Goal: Task Accomplishment & Management: Manage account settings

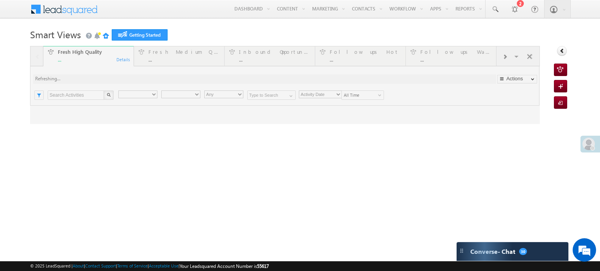
type input "Any Owner"
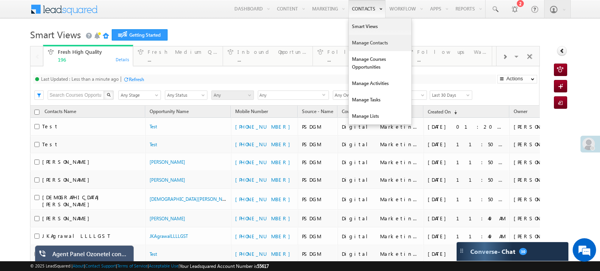
click at [367, 46] on link "Manage Contacts" at bounding box center [380, 43] width 62 height 16
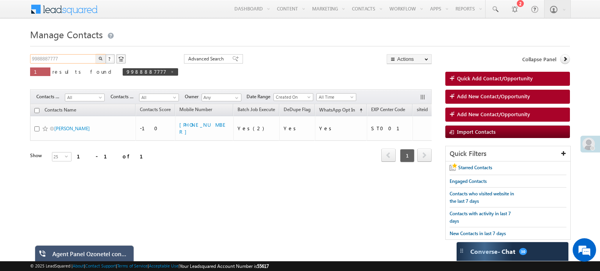
drag, startPoint x: 62, startPoint y: 57, endPoint x: 5, endPoint y: 63, distance: 58.1
click at [5, 63] on body "Menu Mayank Admin Singh mayan kingg @gmai l.com" at bounding box center [300, 124] width 600 height 248
type input "9740001064"
click at [100, 56] on button "button" at bounding box center [101, 58] width 10 height 9
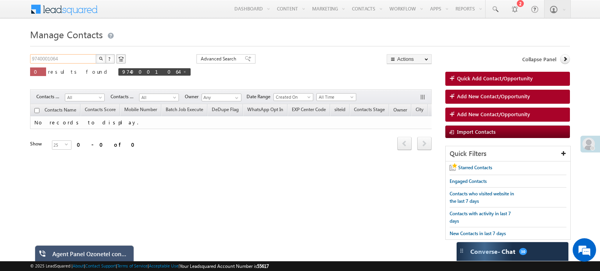
click at [49, 59] on input "9740001064" at bounding box center [63, 58] width 67 height 9
click at [99, 60] on img "button" at bounding box center [100, 59] width 4 height 4
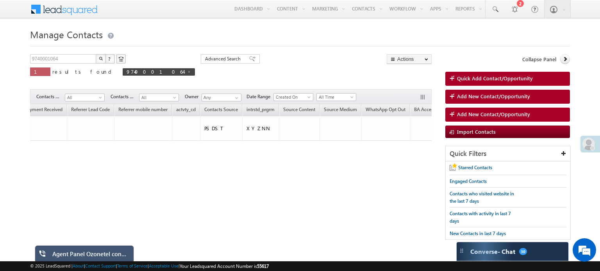
scroll to position [0, 746]
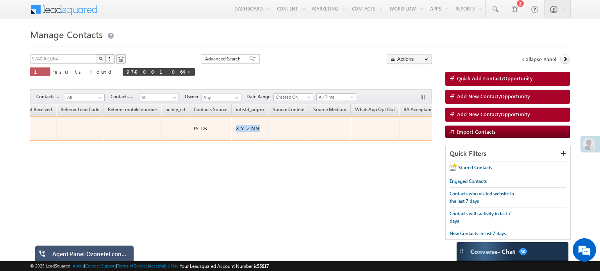
drag, startPoint x: 173, startPoint y: 126, endPoint x: 149, endPoint y: 126, distance: 24.2
click at [232, 126] on td "XYZNN" at bounding box center [250, 128] width 37 height 25
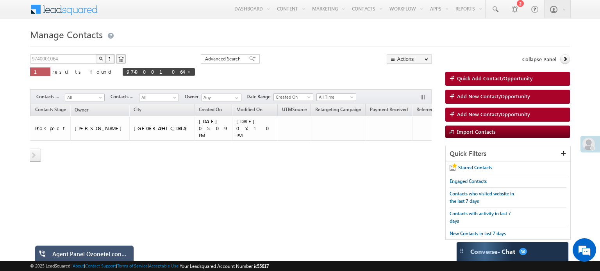
scroll to position [0, 739]
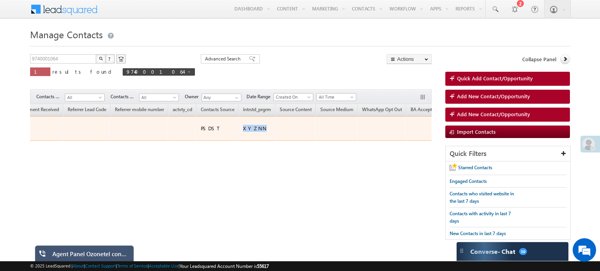
click at [243, 127] on div "XYZNN" at bounding box center [257, 128] width 29 height 7
click at [243, 125] on div "XYZNN" at bounding box center [257, 128] width 29 height 7
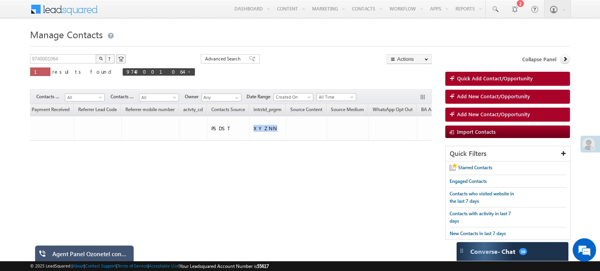
scroll to position [0, 726]
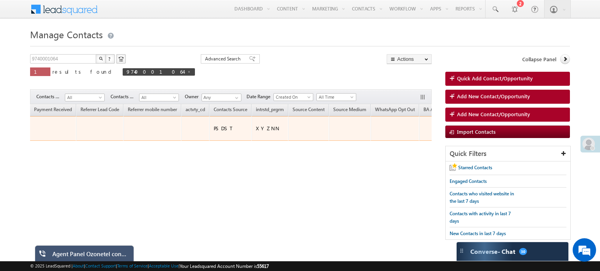
click at [288, 131] on td at bounding box center [308, 128] width 41 height 25
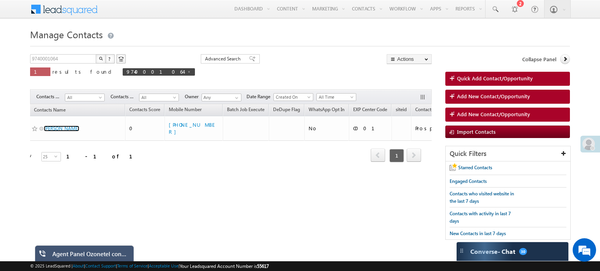
scroll to position [0, 0]
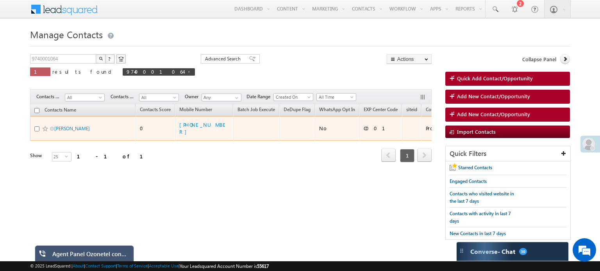
click at [36, 127] on input "checkbox" at bounding box center [36, 129] width 5 height 5
checkbox input "true"
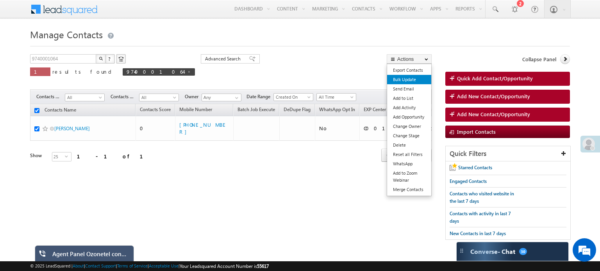
click at [405, 78] on link "Bulk Update" at bounding box center [409, 79] width 44 height 9
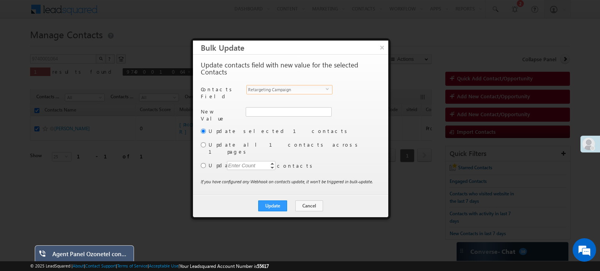
click at [283, 89] on span "Retargeting Campaign" at bounding box center [286, 90] width 79 height 9
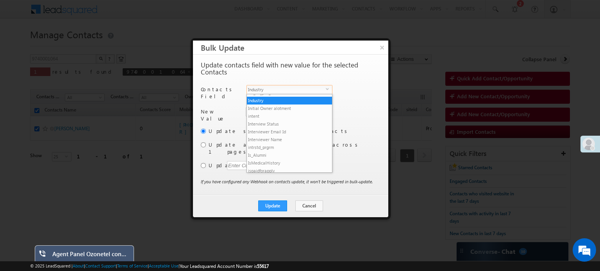
scroll to position [729, 0]
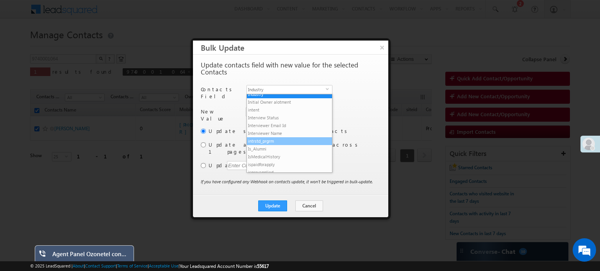
click at [276, 140] on li "intrstd_prgrm" at bounding box center [289, 141] width 85 height 8
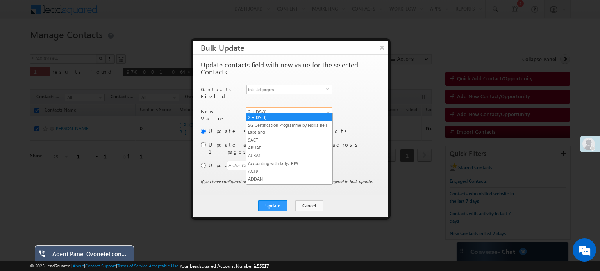
click at [303, 109] on span "2 + DS-3)" at bounding box center [284, 112] width 77 height 7
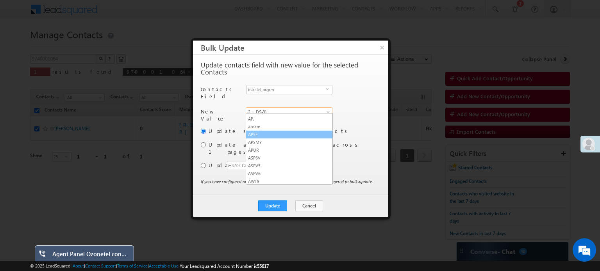
scroll to position [248, 0]
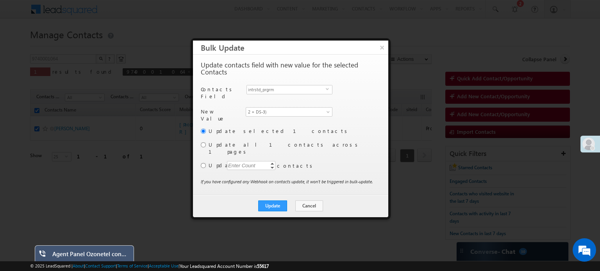
click at [362, 115] on div "New Value intrstd_prgrm 2 + DS-3) 5G Certification Programme by Nokia Bell Labs…" at bounding box center [290, 117] width 178 height 20
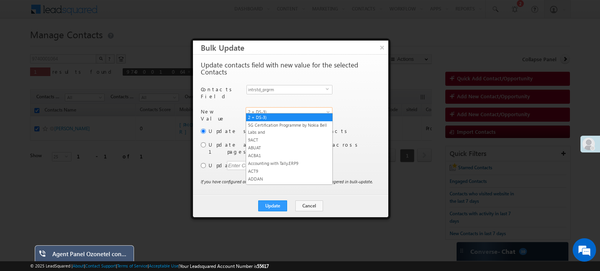
click at [323, 107] on link "2 + DS-3)" at bounding box center [289, 111] width 87 height 9
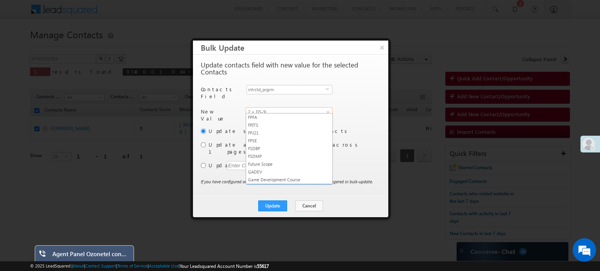
scroll to position [1208, 0]
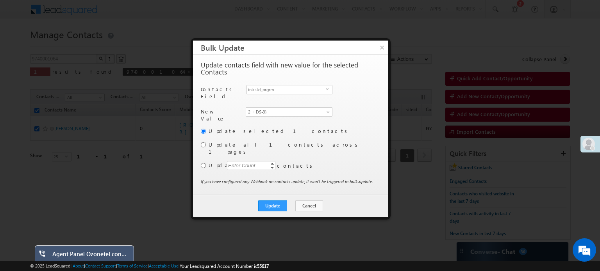
click at [369, 107] on div "New Value intrstd_prgrm 2 + DS-3) 5G Certification Programme by Nokia Bell Labs…" at bounding box center [290, 117] width 178 height 20
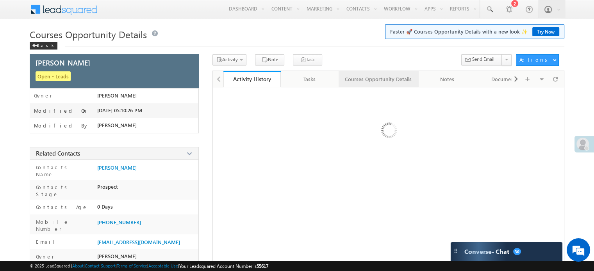
click at [367, 82] on div "Courses Opportunity Details" at bounding box center [378, 79] width 67 height 9
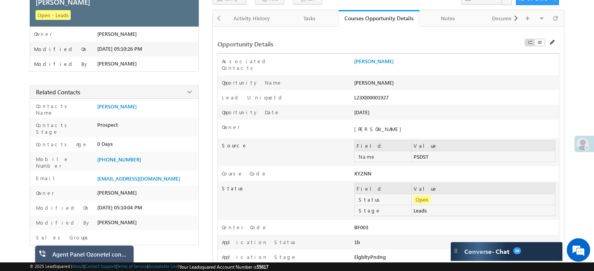
scroll to position [59, 0]
click at [362, 170] on div "XYZNN" at bounding box center [415, 175] width 123 height 11
click at [370, 170] on div "XYZNN" at bounding box center [415, 175] width 123 height 11
drag, startPoint x: 375, startPoint y: 169, endPoint x: 262, endPoint y: 167, distance: 113.3
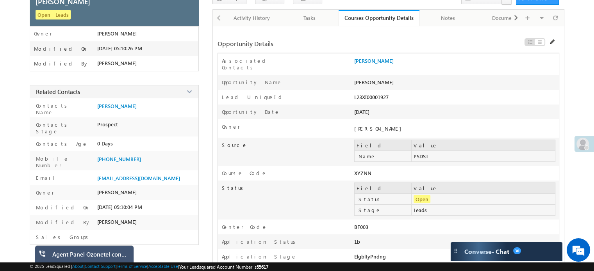
click at [262, 167] on div "Course Code XYZNN" at bounding box center [388, 173] width 341 height 15
click at [262, 170] on div "Course Code" at bounding box center [286, 175] width 136 height 11
drag, startPoint x: 378, startPoint y: 168, endPoint x: 345, endPoint y: 169, distance: 33.2
click at [345, 169] on div "Course Code XYZNN" at bounding box center [388, 173] width 341 height 15
click at [554, 42] on span at bounding box center [552, 41] width 5 height 5
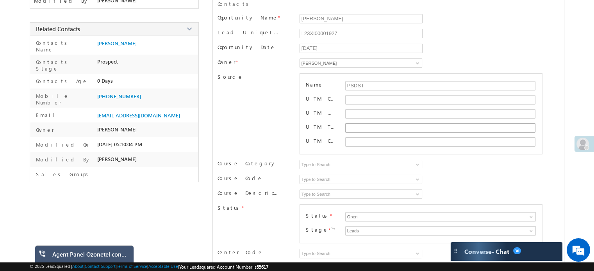
scroll to position [124, 0]
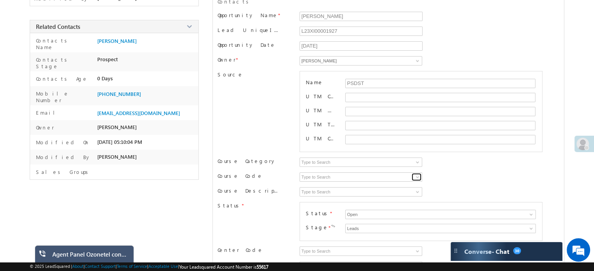
click at [421, 173] on link at bounding box center [417, 177] width 10 height 8
click at [413, 173] on link at bounding box center [417, 177] width 10 height 8
click at [396, 173] on input at bounding box center [361, 177] width 123 height 9
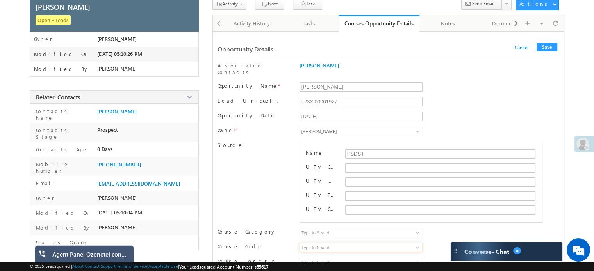
scroll to position [53, 0]
click at [525, 47] on link "Cancel" at bounding box center [522, 48] width 14 height 6
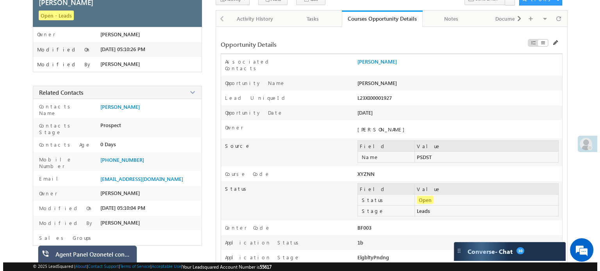
scroll to position [0, 0]
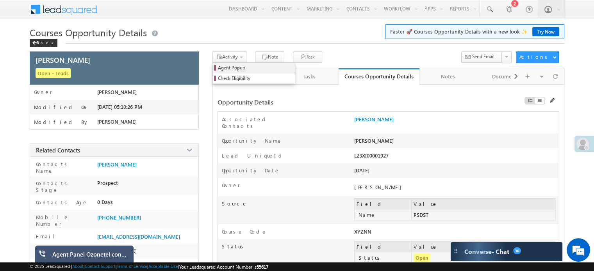
click at [237, 68] on span "Agent Popup" at bounding box center [255, 67] width 74 height 7
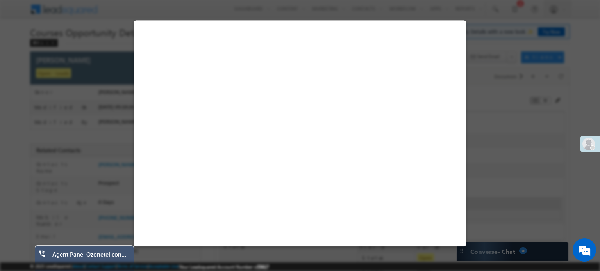
select select "XYZNN"
select select "BF003"
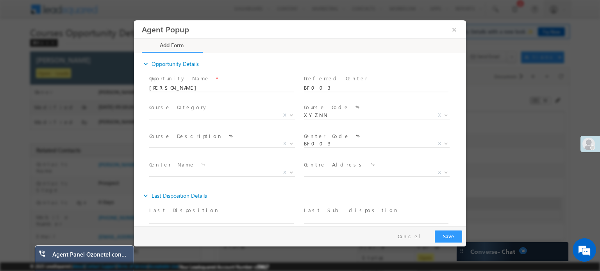
scroll to position [295, 0]
click at [209, 120] on span "X" at bounding box center [222, 118] width 146 height 8
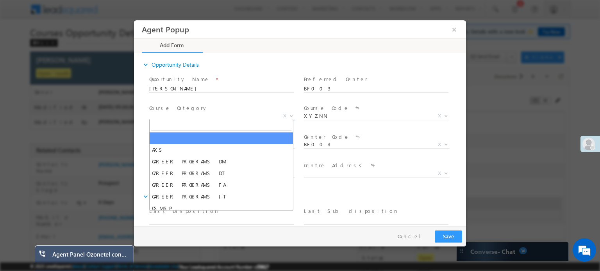
click at [219, 116] on span "X" at bounding box center [222, 116] width 146 height 8
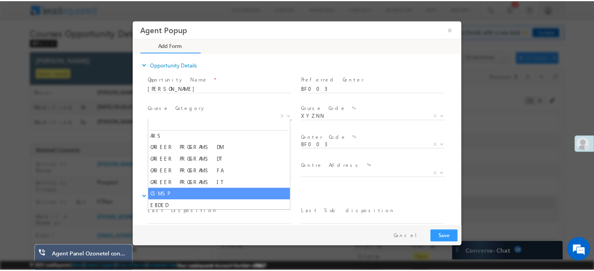
scroll to position [0, 0]
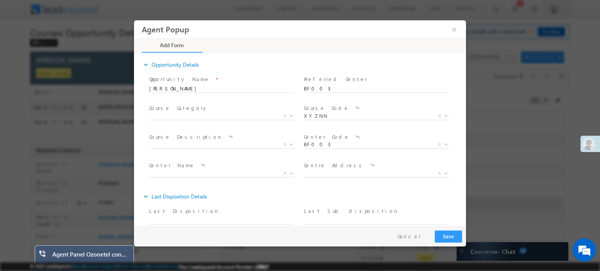
click at [217, 108] on span "Course Category *" at bounding box center [221, 108] width 144 height 9
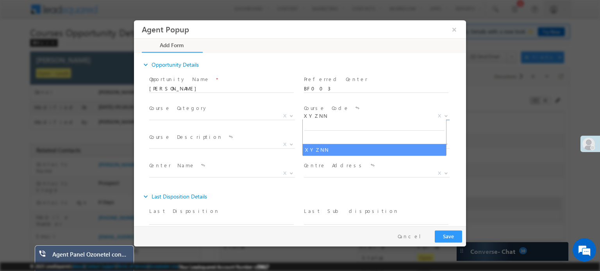
click at [397, 114] on span "XYZNN" at bounding box center [367, 115] width 127 height 7
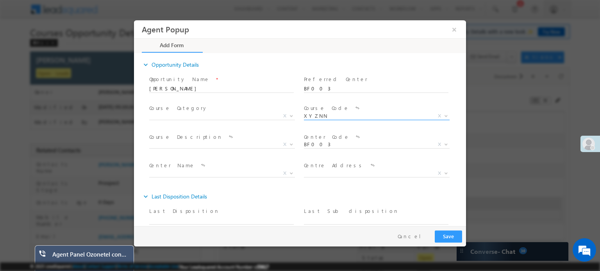
click at [397, 114] on span "XYZNN" at bounding box center [367, 115] width 127 height 7
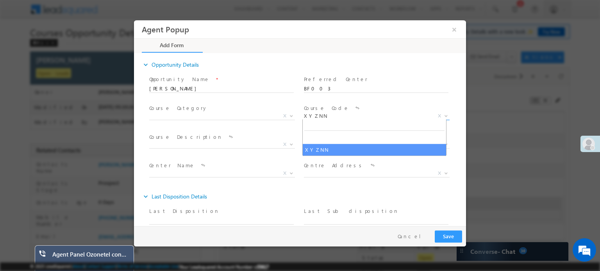
click at [397, 114] on span "XYZNN" at bounding box center [367, 115] width 127 height 7
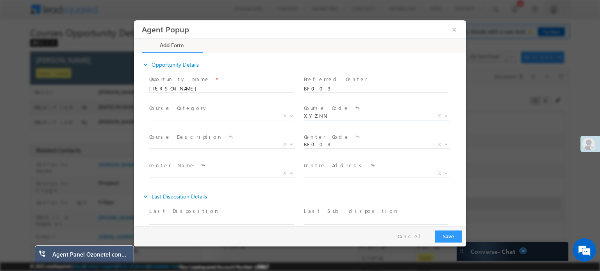
click at [397, 114] on span "XYZNN" at bounding box center [367, 115] width 127 height 7
click at [326, 115] on span "XYZNN" at bounding box center [367, 115] width 127 height 7
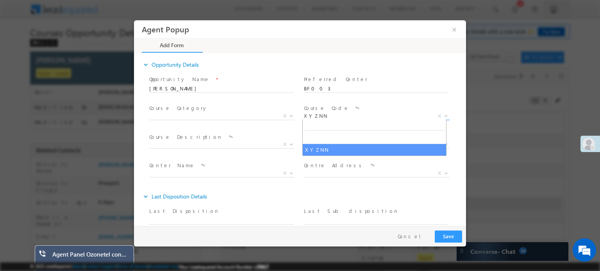
click at [326, 115] on span "XYZNN" at bounding box center [367, 115] width 127 height 7
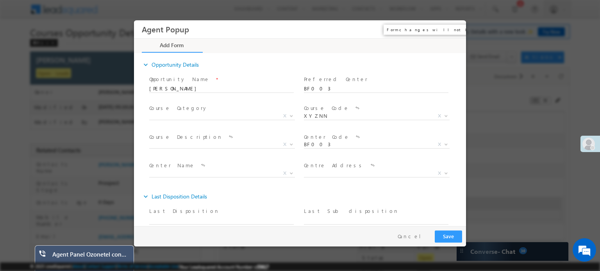
click at [453, 29] on button "×" at bounding box center [454, 29] width 13 height 14
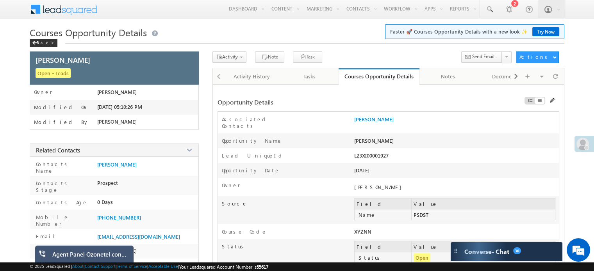
scroll to position [95, 0]
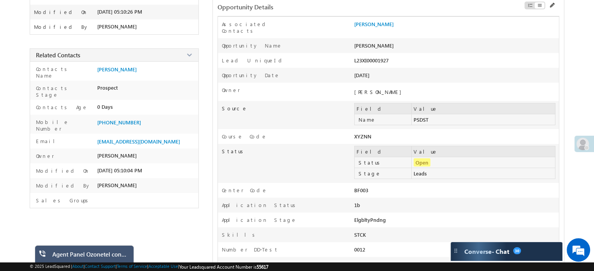
drag, startPoint x: 366, startPoint y: 132, endPoint x: 355, endPoint y: 130, distance: 11.9
click at [355, 133] on div "XYZNN" at bounding box center [415, 138] width 123 height 11
click at [315, 133] on div "Course Code" at bounding box center [286, 138] width 136 height 11
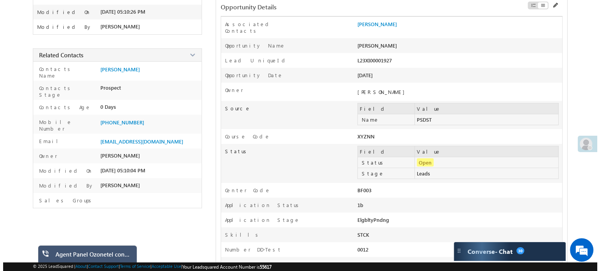
scroll to position [0, 0]
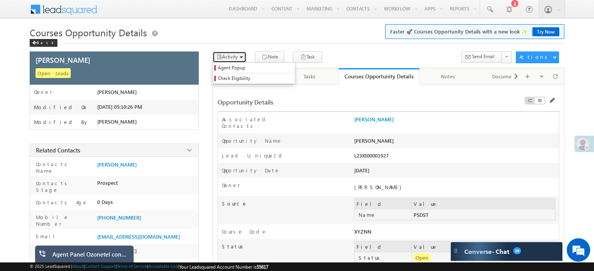
click at [232, 55] on span "Activity" at bounding box center [230, 57] width 16 height 6
click at [235, 65] on span "Agent Popup" at bounding box center [255, 67] width 74 height 7
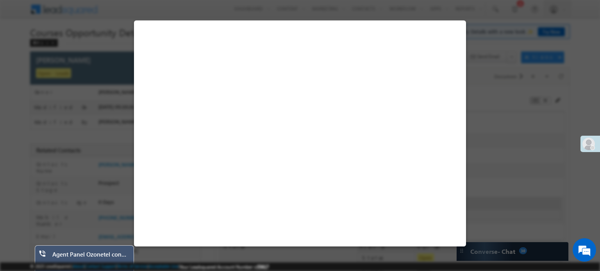
select select "XYZNN"
select select "BF003"
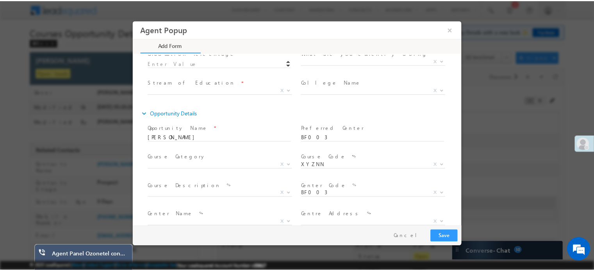
scroll to position [307, 0]
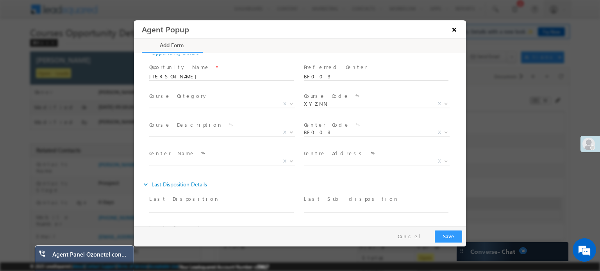
click at [455, 29] on button "×" at bounding box center [454, 29] width 13 height 14
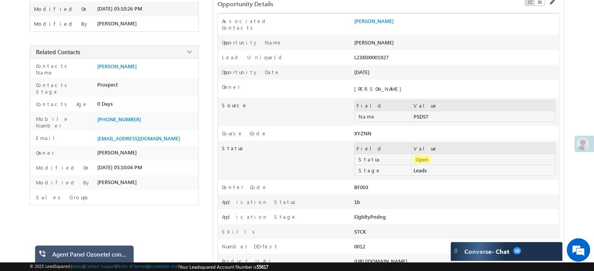
scroll to position [98, 0]
drag, startPoint x: 380, startPoint y: 128, endPoint x: 352, endPoint y: 129, distance: 27.8
click at [352, 129] on div "Course Code XYZNN" at bounding box center [388, 134] width 341 height 15
click at [368, 130] on div "XYZNN" at bounding box center [415, 135] width 123 height 11
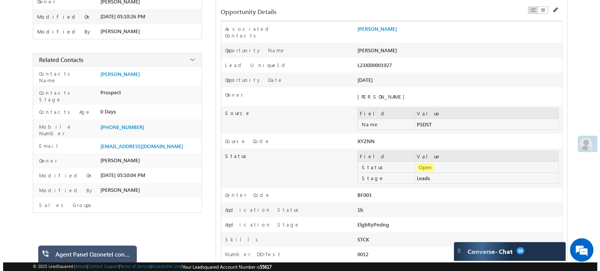
scroll to position [0, 0]
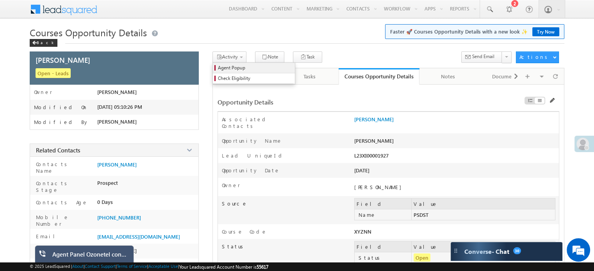
click at [237, 67] on span "Agent Popup" at bounding box center [255, 67] width 74 height 7
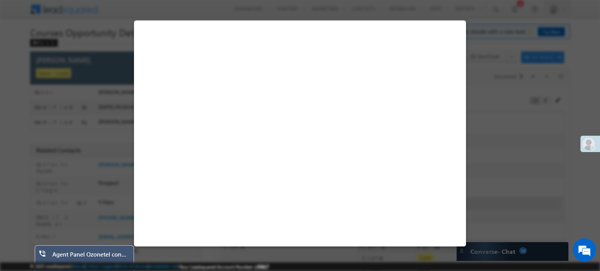
select select "XYZNN"
select select "BF003"
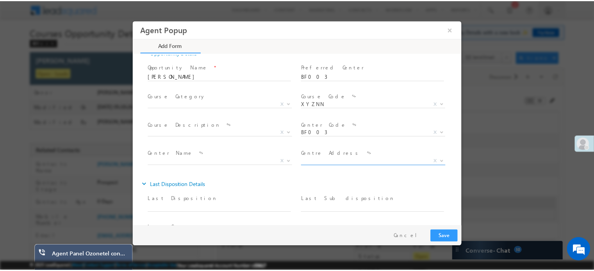
scroll to position [307, 0]
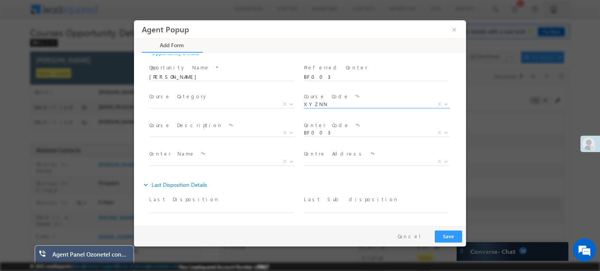
click at [421, 102] on span "XYZNN" at bounding box center [367, 103] width 127 height 7
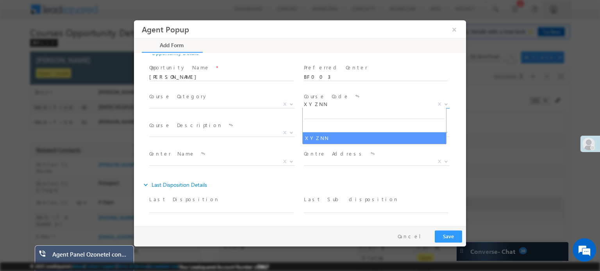
click at [421, 102] on span "XYZNN" at bounding box center [367, 103] width 127 height 7
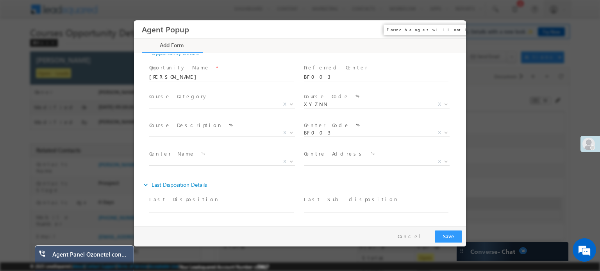
click at [453, 30] on button "×" at bounding box center [454, 29] width 13 height 14
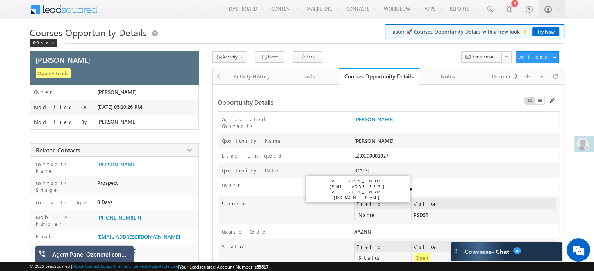
scroll to position [42, 0]
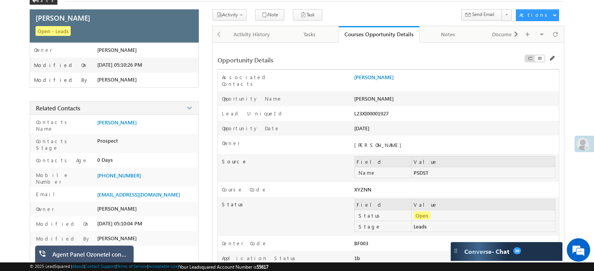
click at [360, 186] on div "XYZNN" at bounding box center [415, 191] width 123 height 11
click at [472, 186] on div "XYZNN" at bounding box center [415, 191] width 123 height 11
click at [363, 186] on div "XYZNN" at bounding box center [415, 191] width 123 height 11
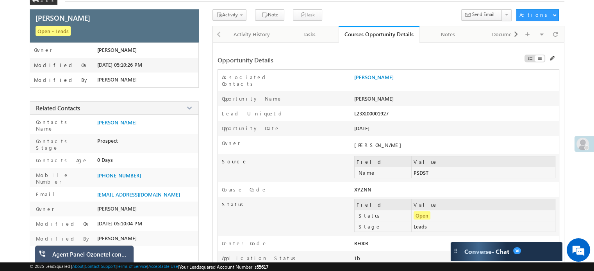
click at [372, 186] on div "XYZNN" at bounding box center [415, 191] width 123 height 11
